Goal: Use online tool/utility: Utilize a website feature to perform a specific function

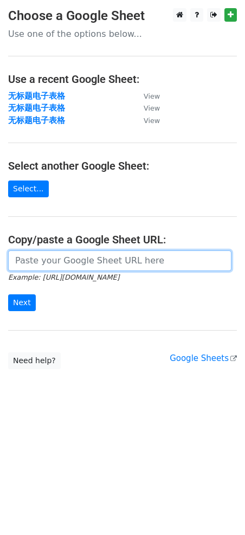
click at [95, 270] on input "url" at bounding box center [119, 261] width 223 height 21
paste input "[URL][DOMAIN_NAME]"
type input "[URL][DOMAIN_NAME]"
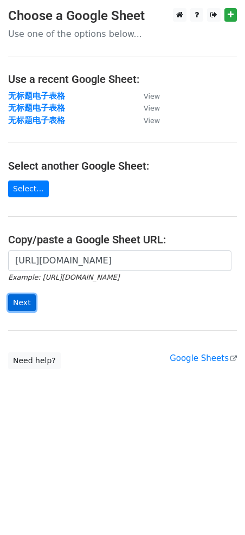
click at [30, 300] on input "Next" at bounding box center [22, 302] width 28 height 17
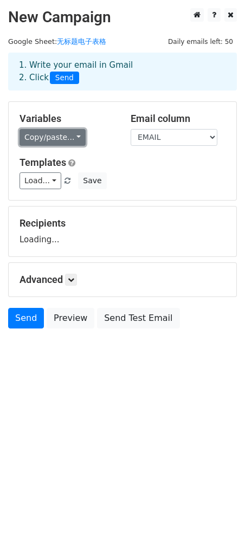
click at [55, 134] on link "Copy/paste..." at bounding box center [53, 137] width 66 height 17
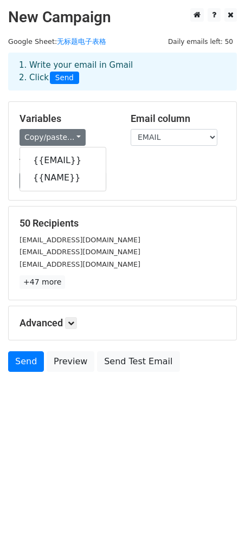
click at [50, 190] on div "{{EMAIL}} {{NAME}}" at bounding box center [63, 169] width 87 height 44
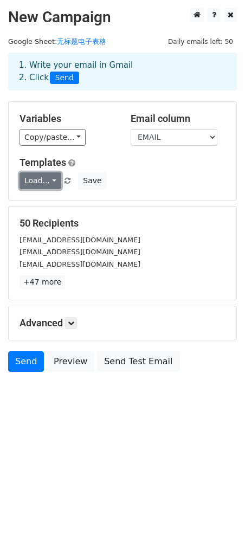
click at [52, 181] on link "Load..." at bounding box center [41, 180] width 42 height 17
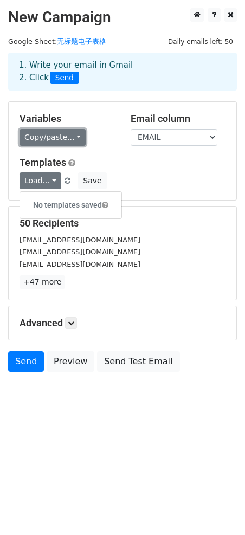
click at [61, 133] on link "Copy/paste..." at bounding box center [53, 137] width 66 height 17
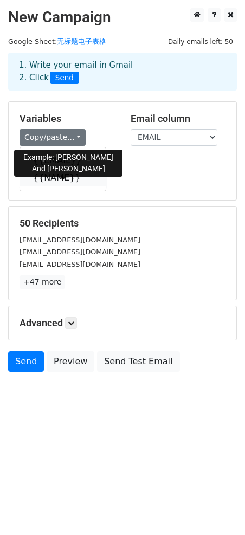
click at [50, 175] on link "{{NAME}}" at bounding box center [63, 177] width 86 height 17
